Goal: Task Accomplishment & Management: Complete application form

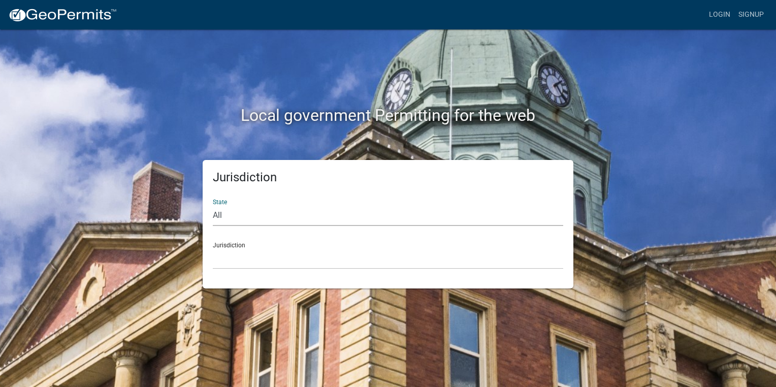
click at [255, 218] on select "All Colorado Georgia Indiana Iowa Kansas Minnesota Ohio South Carolina Wisconsin" at bounding box center [388, 215] width 350 height 21
select select "[US_STATE]"
click at [213, 205] on select "All Colorado Georgia Indiana Iowa Kansas Minnesota Ohio South Carolina Wisconsin" at bounding box center [388, 215] width 350 height 21
click at [253, 257] on select "City of Charlestown, Indiana City of Jeffersonville, Indiana City of Logansport…" at bounding box center [388, 258] width 350 height 21
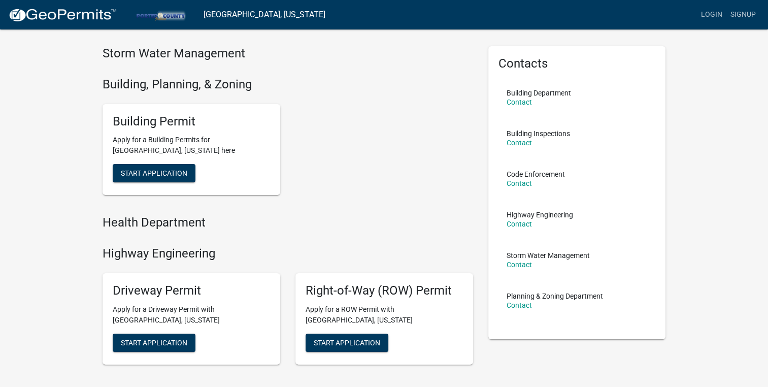
scroll to position [7, 0]
